Goal: Check status: Check status

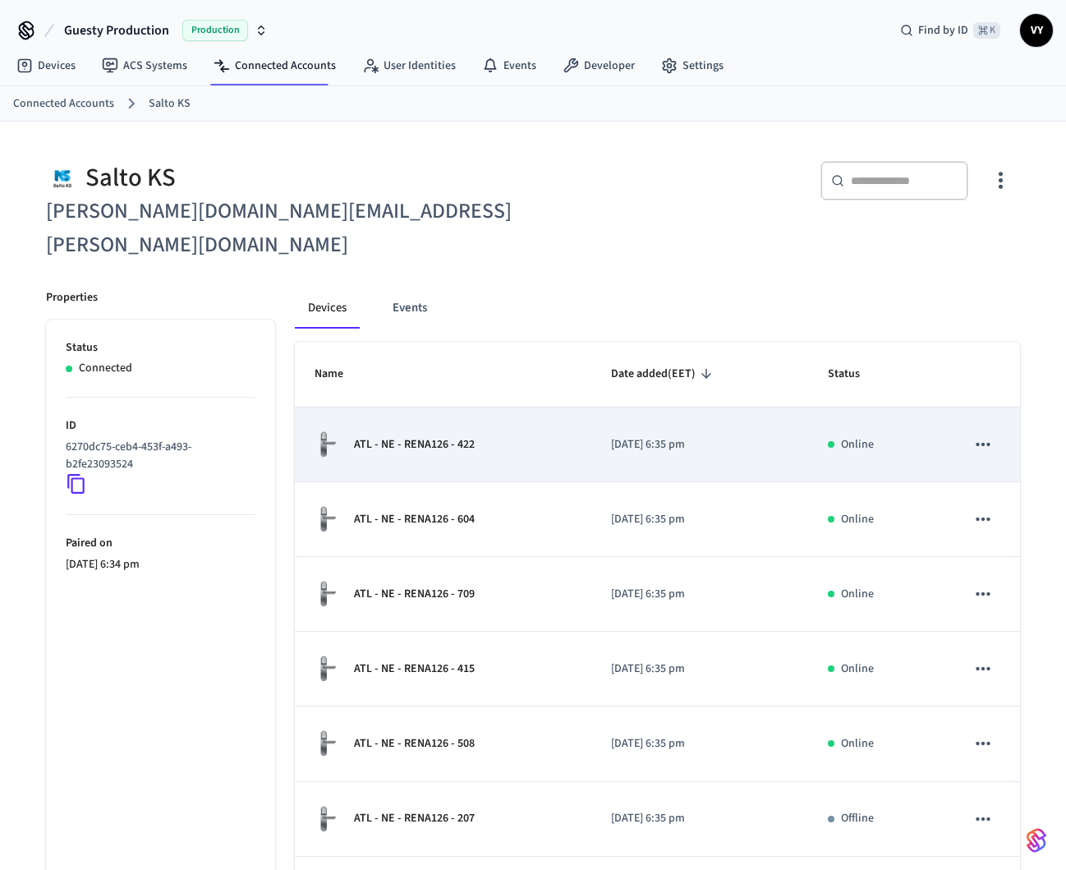
click at [487, 430] on div "ATL - NE - RENA126 - 422" at bounding box center [444, 444] width 258 height 28
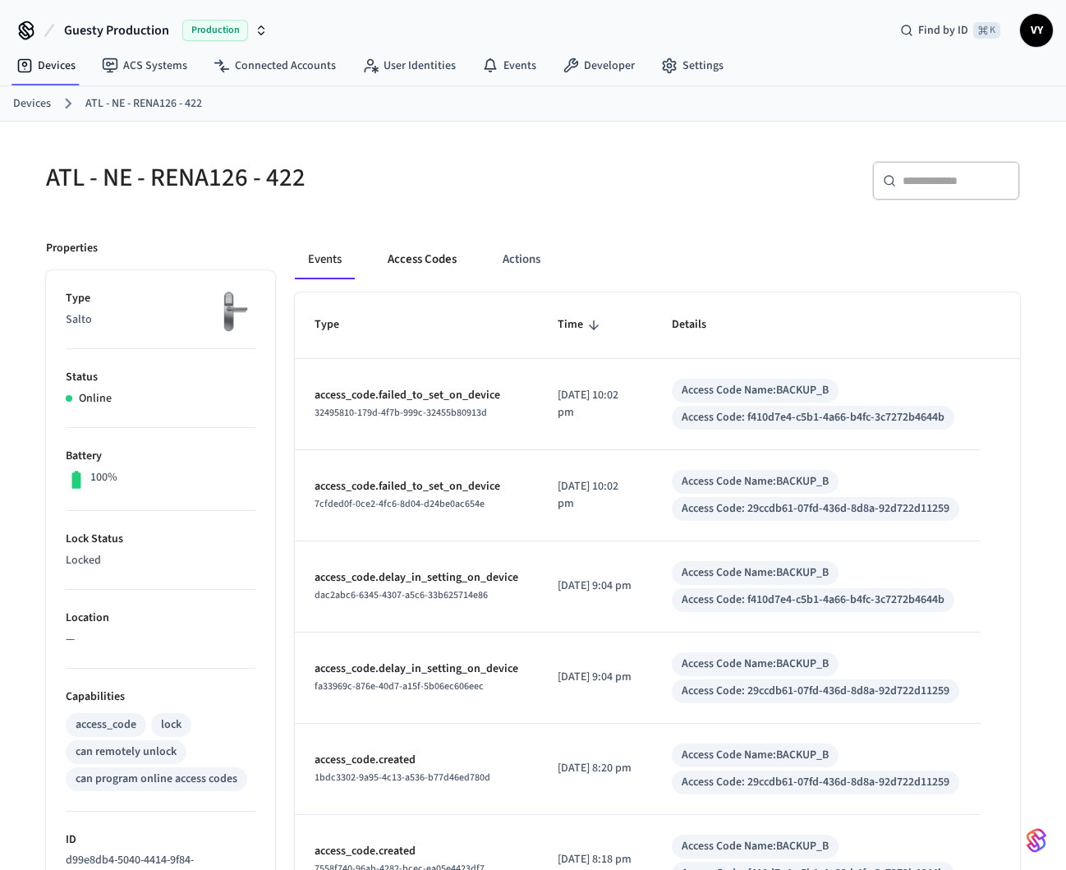
click at [402, 243] on button "Access Codes" at bounding box center [421, 259] width 95 height 39
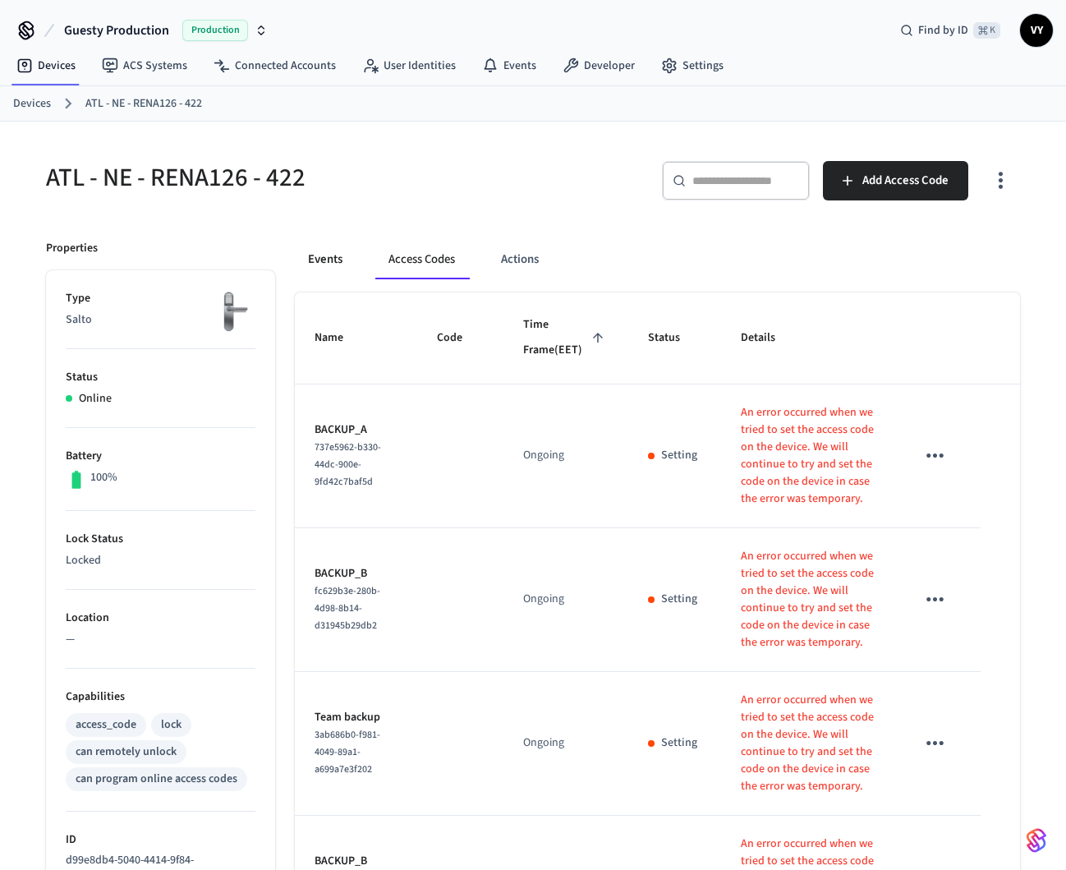
click at [347, 272] on button "Events" at bounding box center [325, 259] width 61 height 39
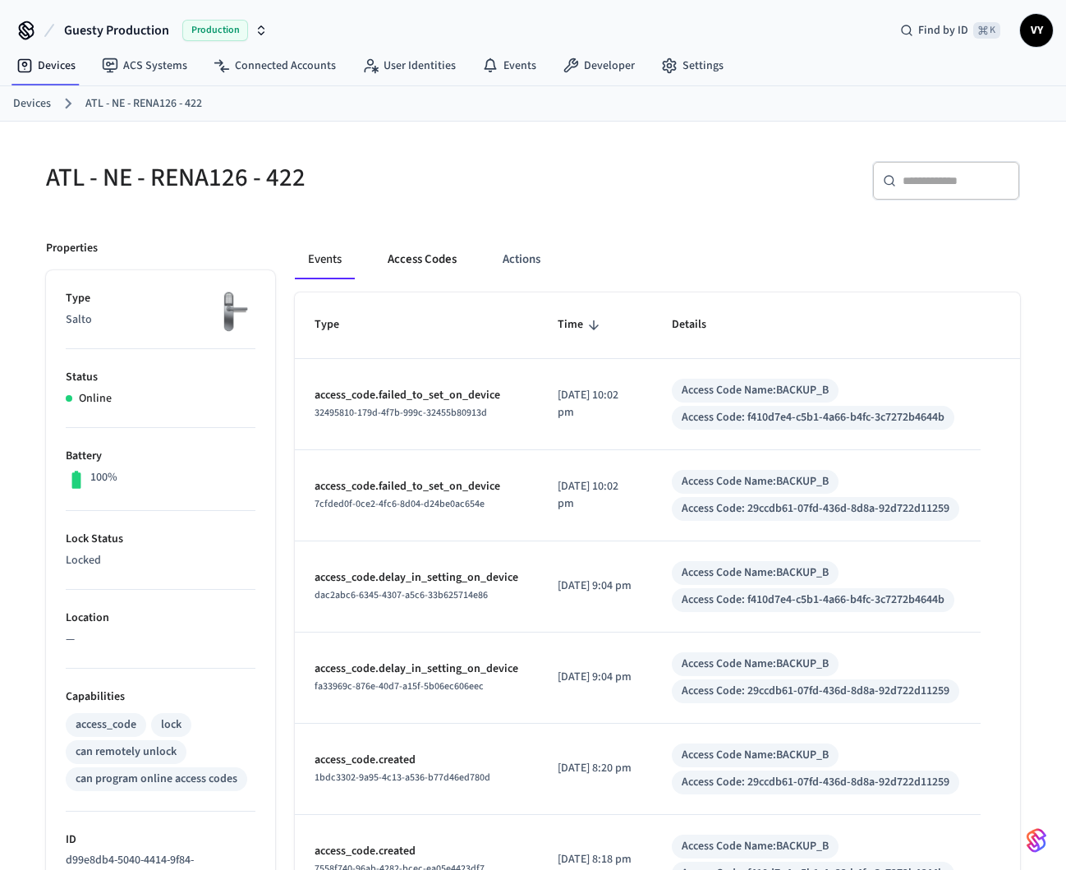
click at [451, 254] on button "Access Codes" at bounding box center [421, 259] width 95 height 39
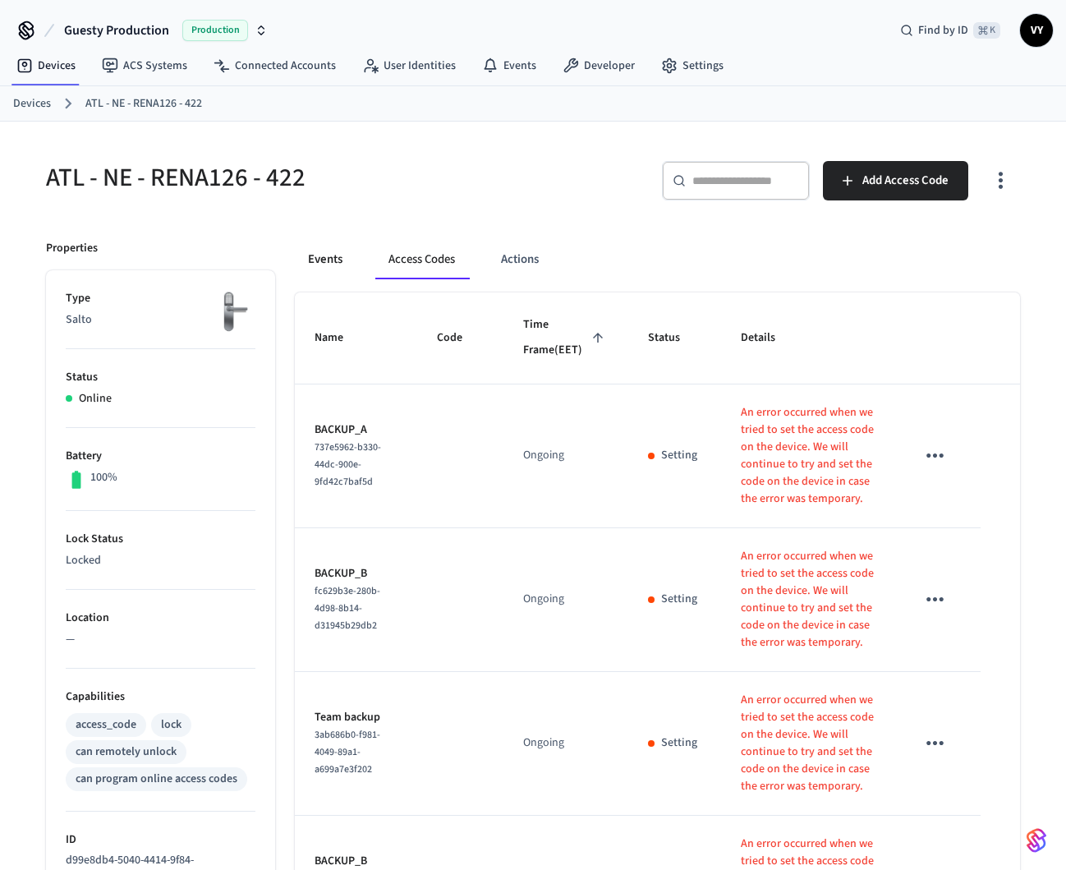
click at [345, 264] on button "Events" at bounding box center [325, 259] width 61 height 39
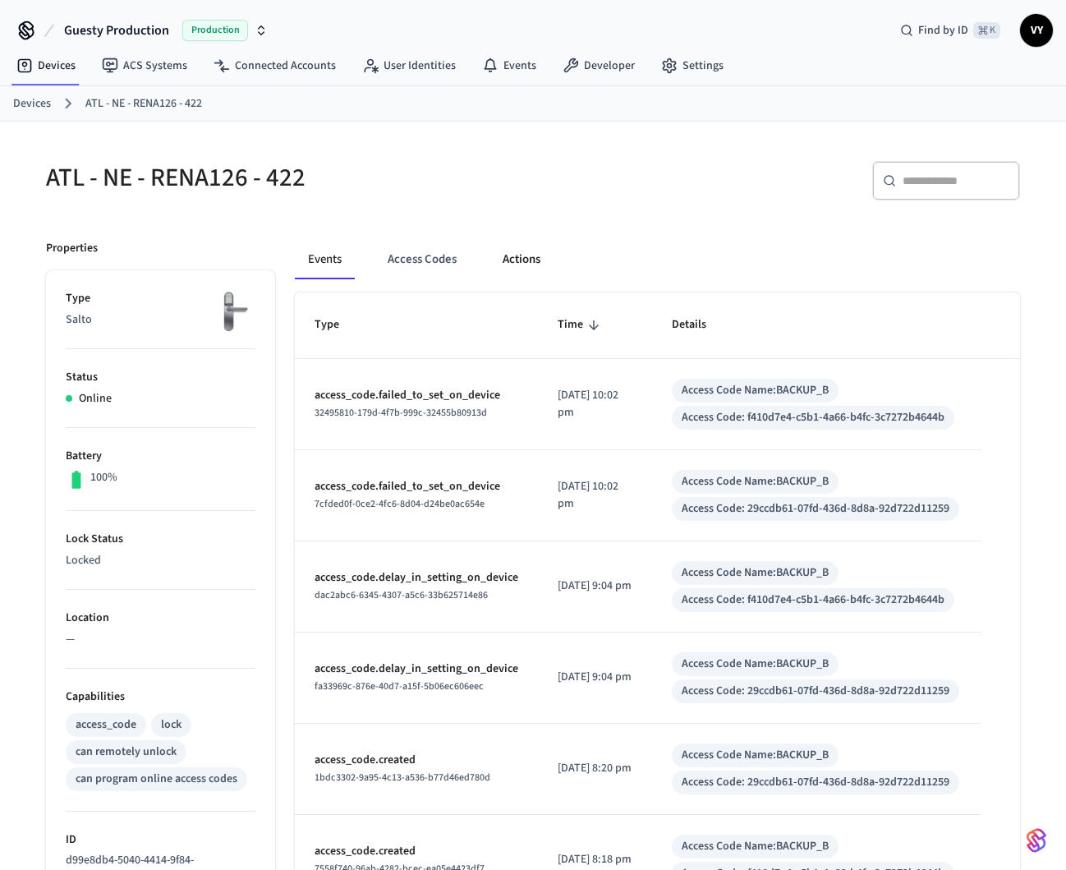
click at [512, 260] on button "Actions" at bounding box center [521, 259] width 64 height 39
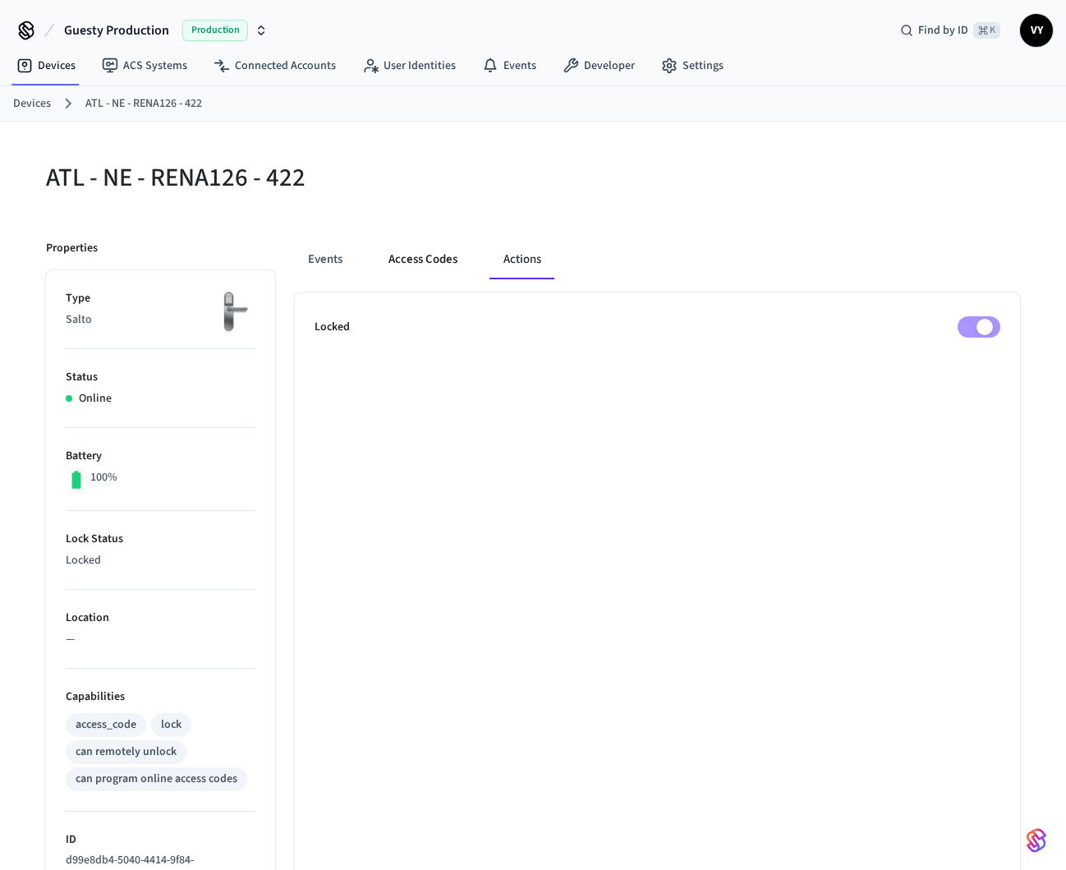
click at [430, 269] on button "Access Codes" at bounding box center [422, 259] width 95 height 39
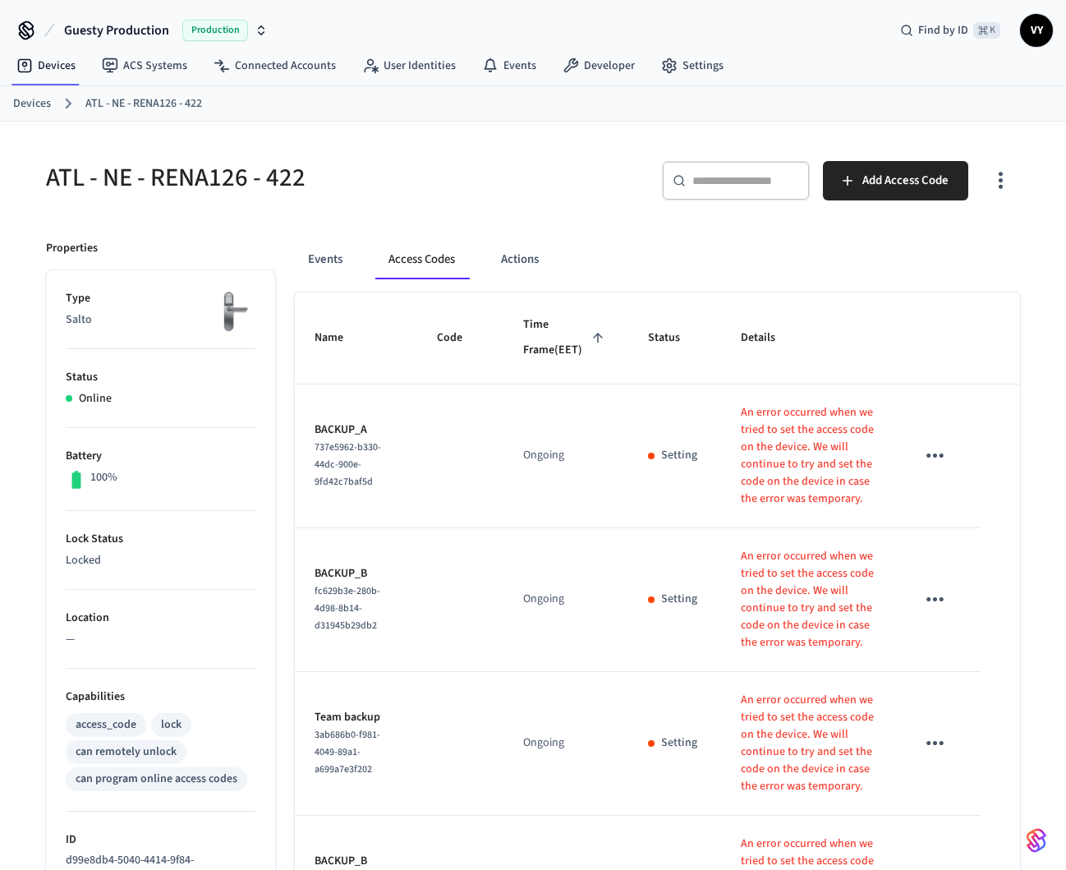
click at [356, 269] on div "Events Access Codes Actions" at bounding box center [658, 259] width 726 height 39
click at [333, 265] on button "Events" at bounding box center [325, 259] width 61 height 39
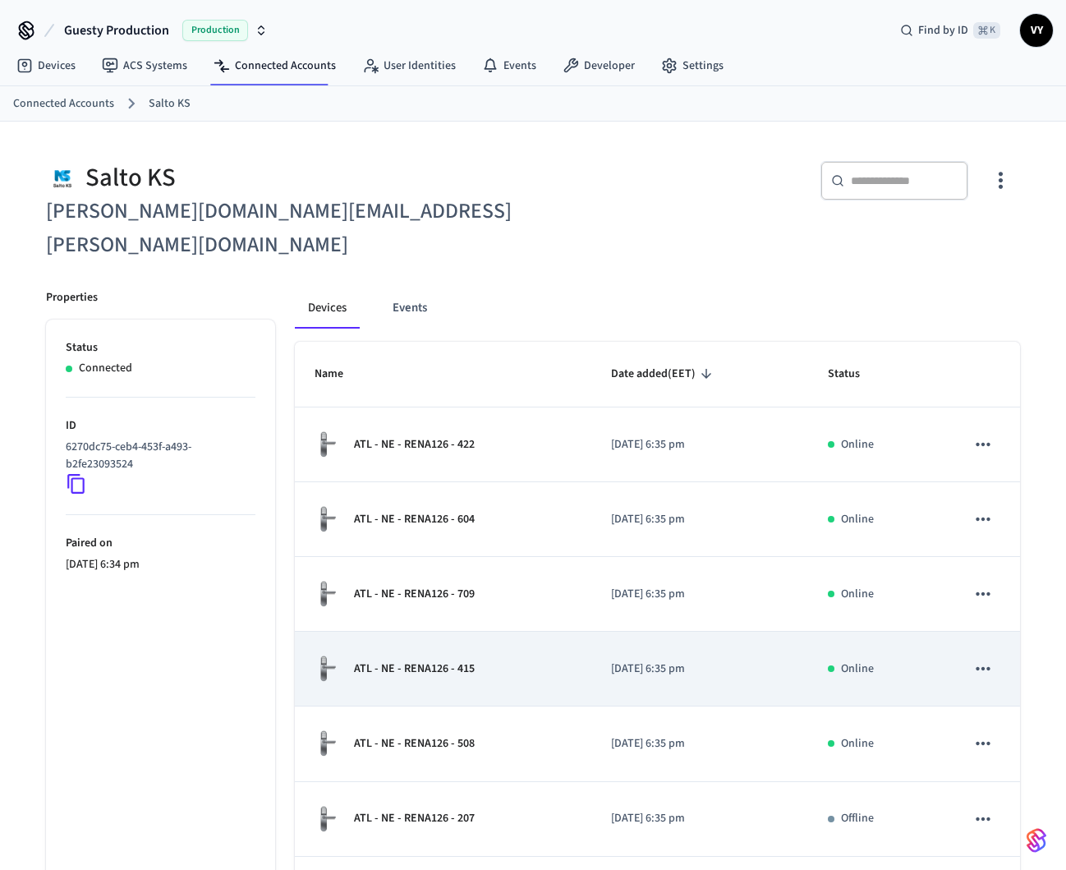
scroll to position [333, 0]
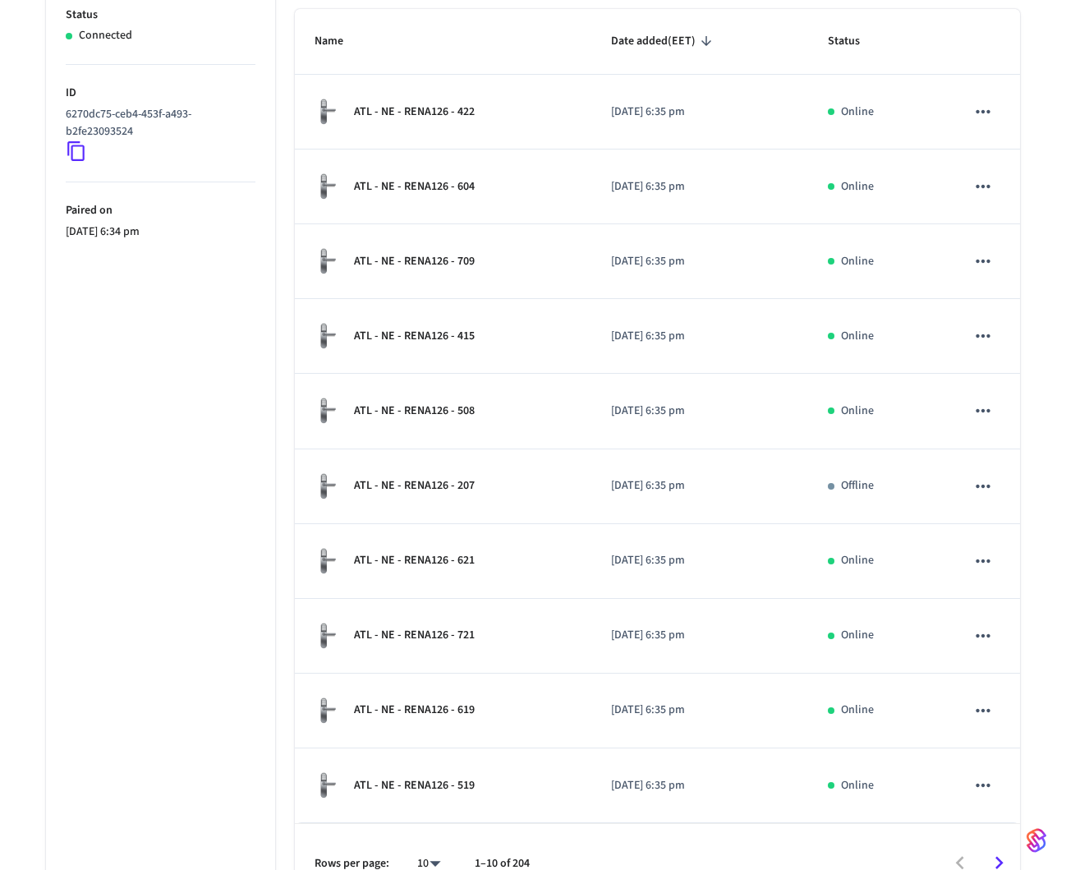
click at [999, 850] on icon "Go to next page" at bounding box center [998, 862] width 25 height 25
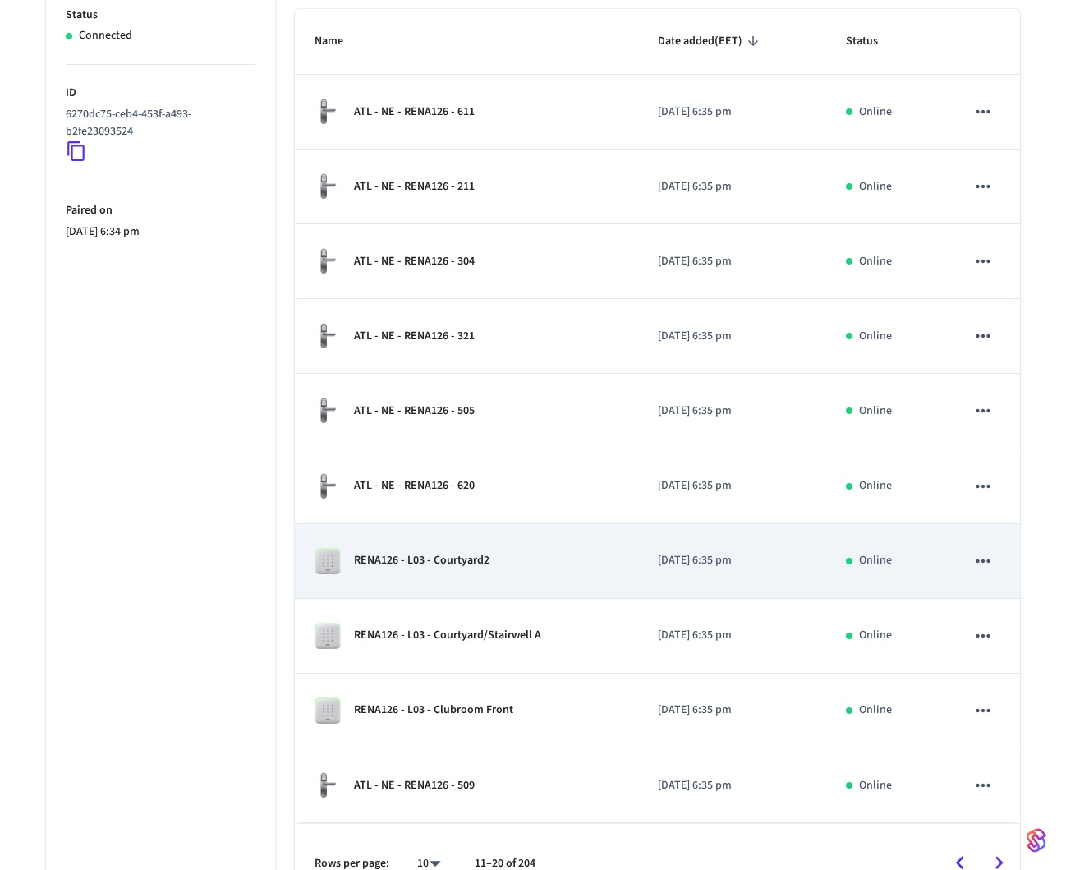
scroll to position [0, 0]
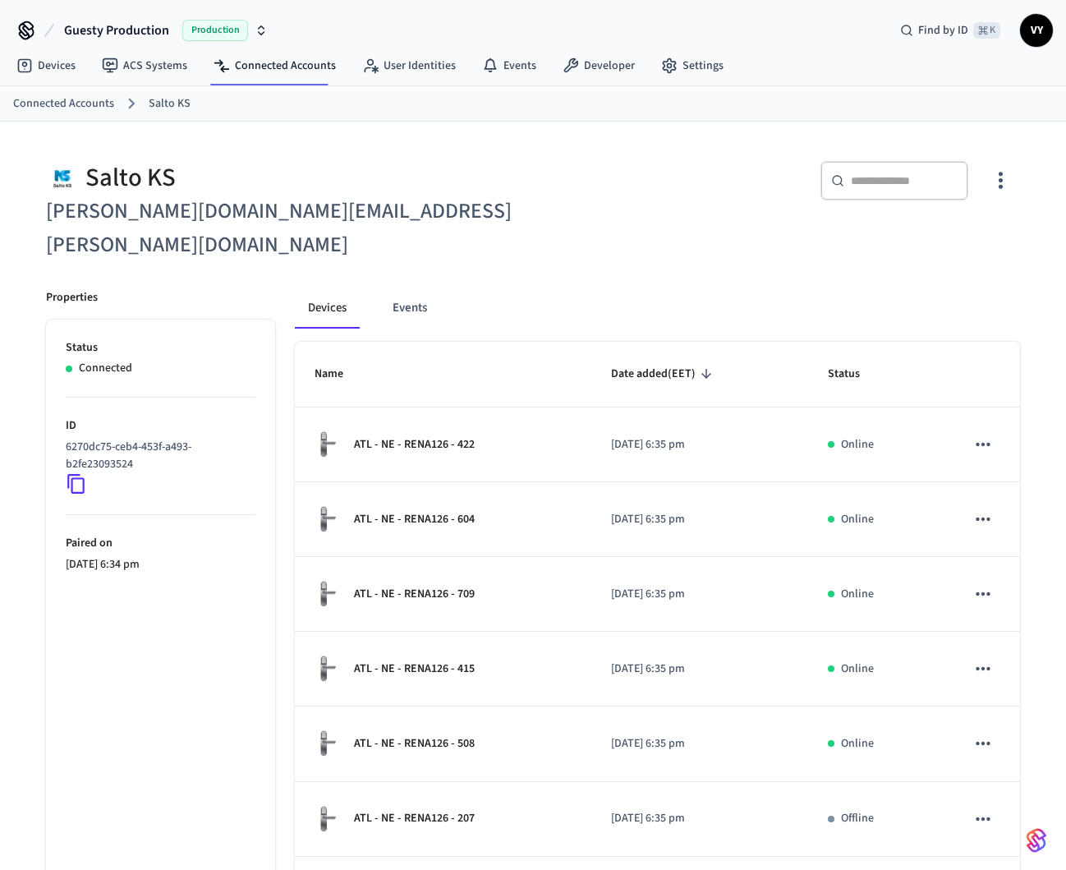
click at [998, 182] on icon "button" at bounding box center [1000, 180] width 25 height 25
click at [710, 249] on div at bounding box center [533, 435] width 1066 height 870
